Goal: Obtain resource: Obtain resource

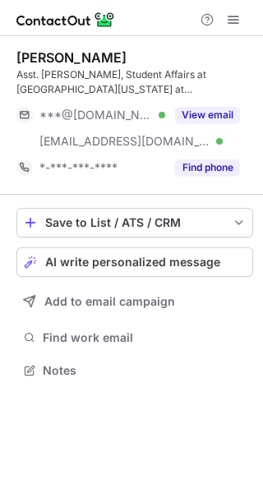
scroll to position [359, 263]
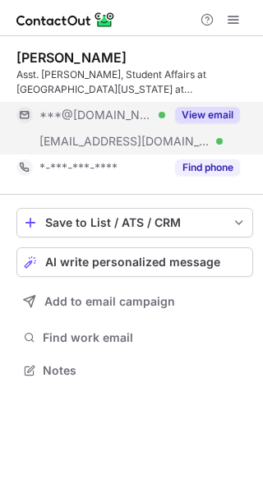
click at [222, 109] on button "View email" at bounding box center [207, 115] width 65 height 16
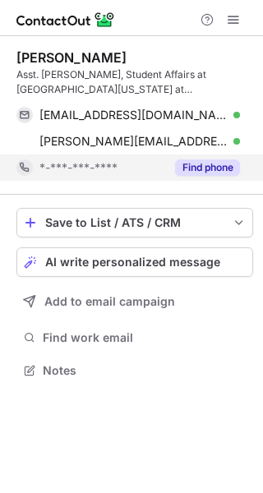
click at [239, 171] on button "Find phone" at bounding box center [207, 168] width 65 height 16
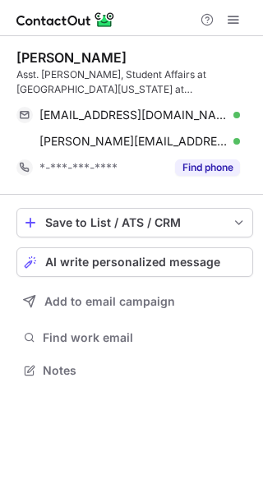
scroll to position [359, 263]
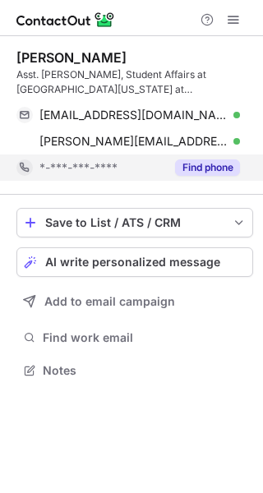
click at [221, 169] on button "Find phone" at bounding box center [207, 168] width 65 height 16
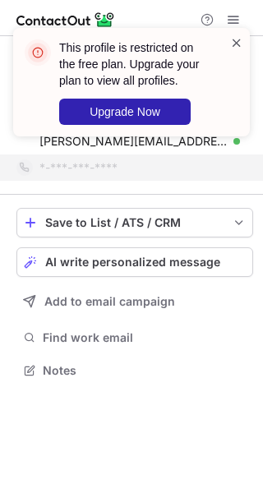
click at [236, 39] on span at bounding box center [236, 43] width 13 height 16
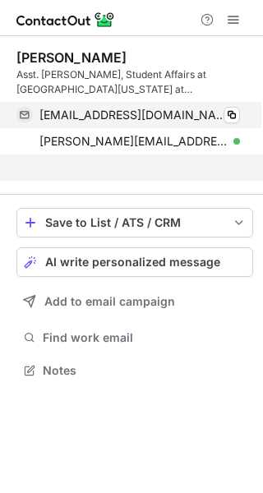
scroll to position [333, 263]
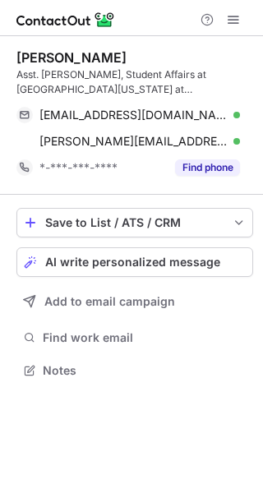
scroll to position [359, 263]
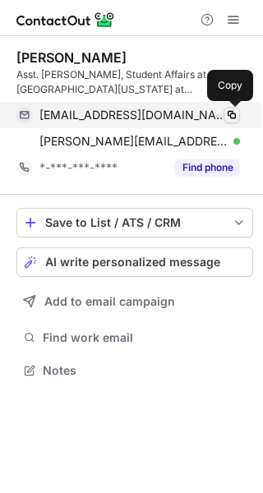
click at [229, 113] on span at bounding box center [231, 115] width 13 height 13
